Goal: Find contact information: Find contact information

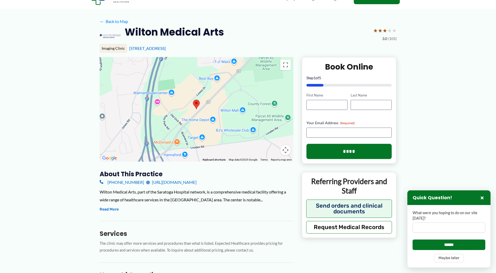
scroll to position [4, 0]
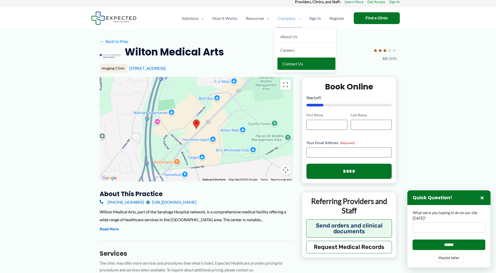
click at [292, 64] on span "Contact Us" at bounding box center [293, 63] width 20 height 5
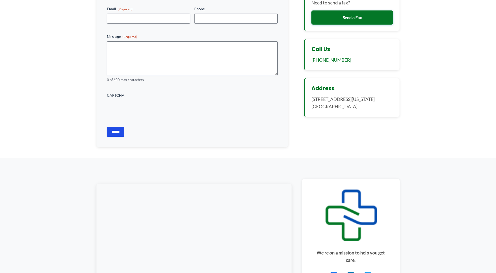
scroll to position [78, 0]
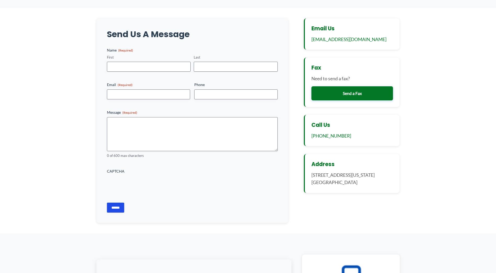
click at [342, 87] on link "Send a Fax" at bounding box center [352, 93] width 82 height 14
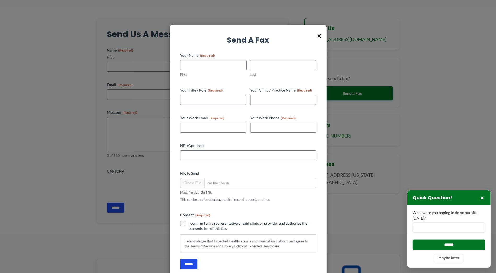
drag, startPoint x: 324, startPoint y: 31, endPoint x: 321, endPoint y: 33, distance: 4.1
click at [321, 33] on div "× Send a Fax This field is hidden when viewing the form Clinic ID This field is…" at bounding box center [248, 152] width 157 height 255
drag, startPoint x: 321, startPoint y: 33, endPoint x: 314, endPoint y: 38, distance: 8.2
click at [314, 38] on h3 "Send a Fax" at bounding box center [248, 40] width 136 height 10
click at [318, 36] on span "×" at bounding box center [319, 36] width 4 height 14
